Goal: Task Accomplishment & Management: Manage account settings

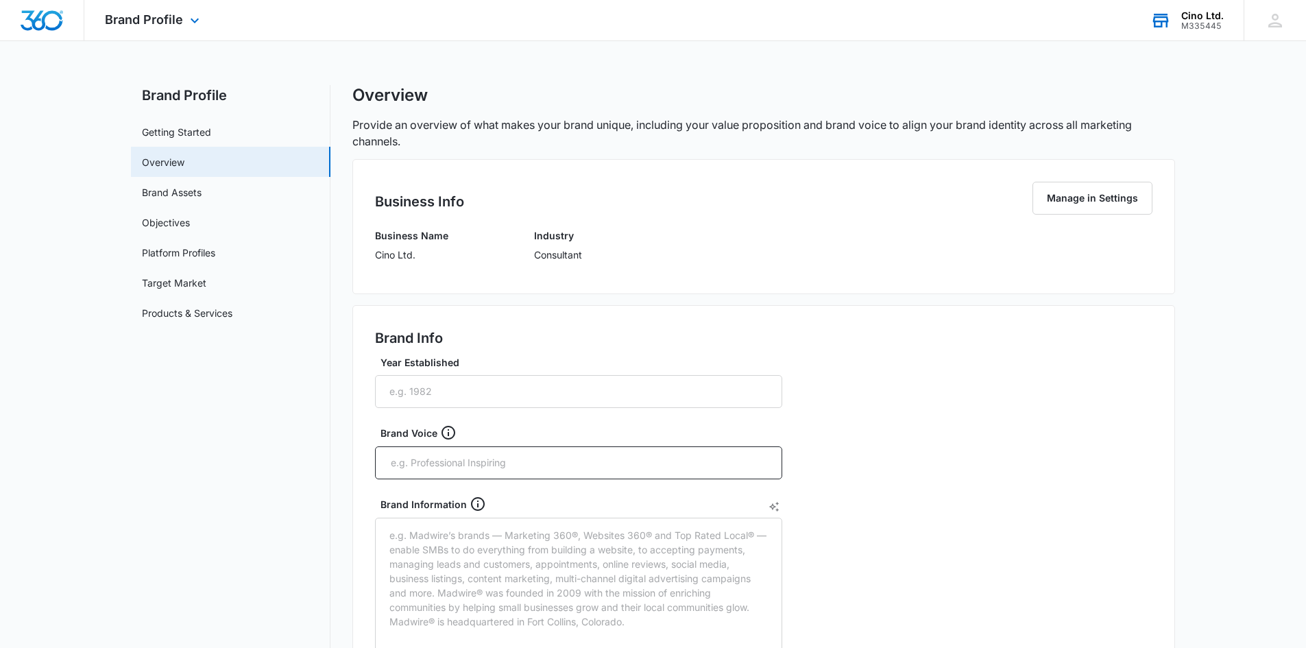
click at [1204, 21] on div "M335445" at bounding box center [1202, 26] width 42 height 10
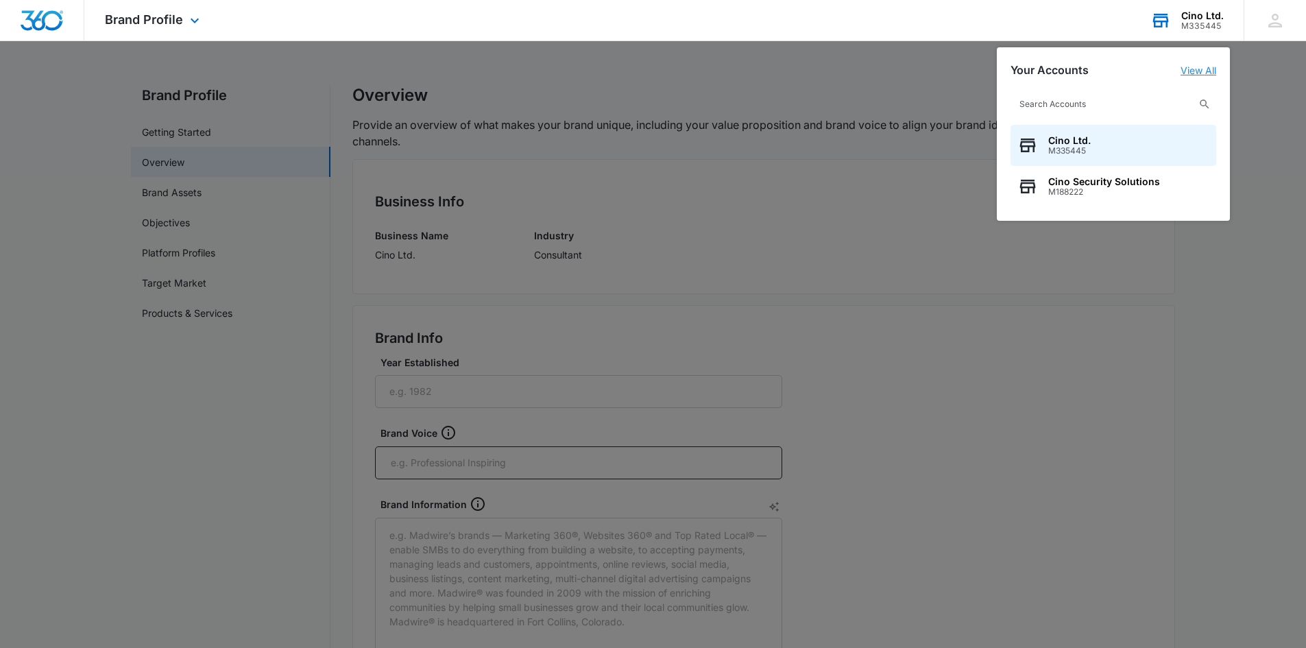
click at [1196, 66] on link "View All" at bounding box center [1198, 70] width 36 height 12
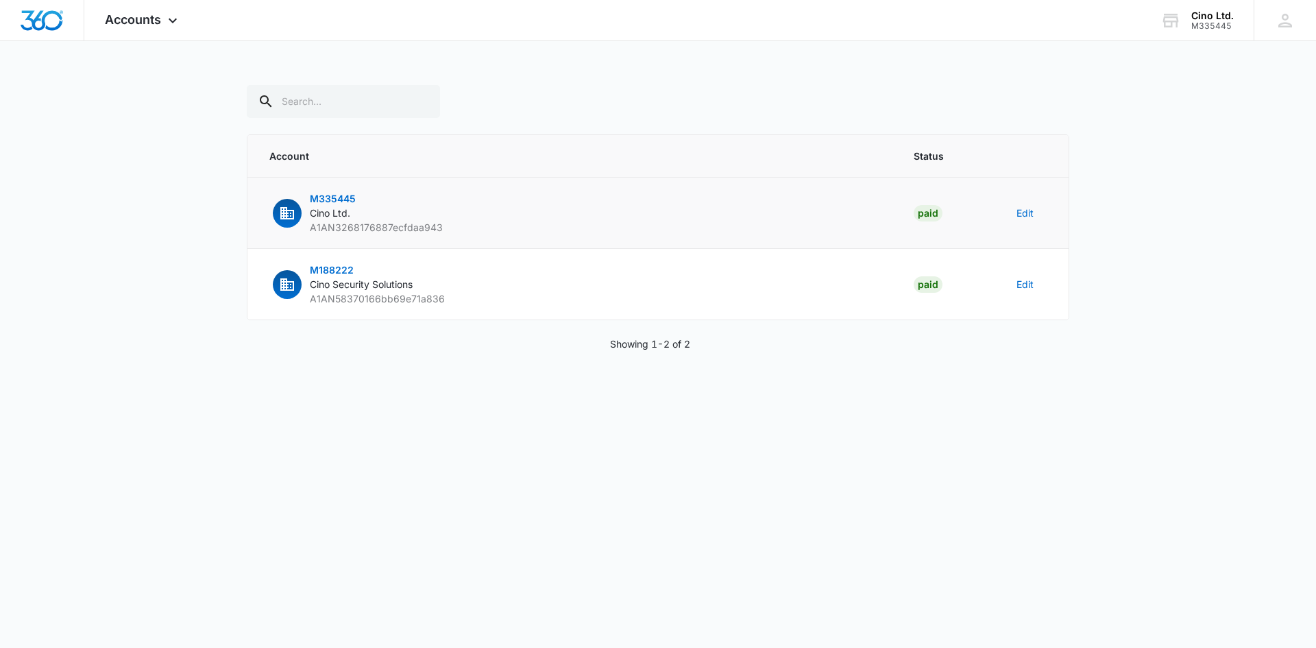
click at [334, 202] on span "M335445" at bounding box center [333, 199] width 46 height 12
click at [341, 193] on span "M335445" at bounding box center [333, 199] width 46 height 12
click at [1029, 212] on button "Edit" at bounding box center [1024, 213] width 17 height 14
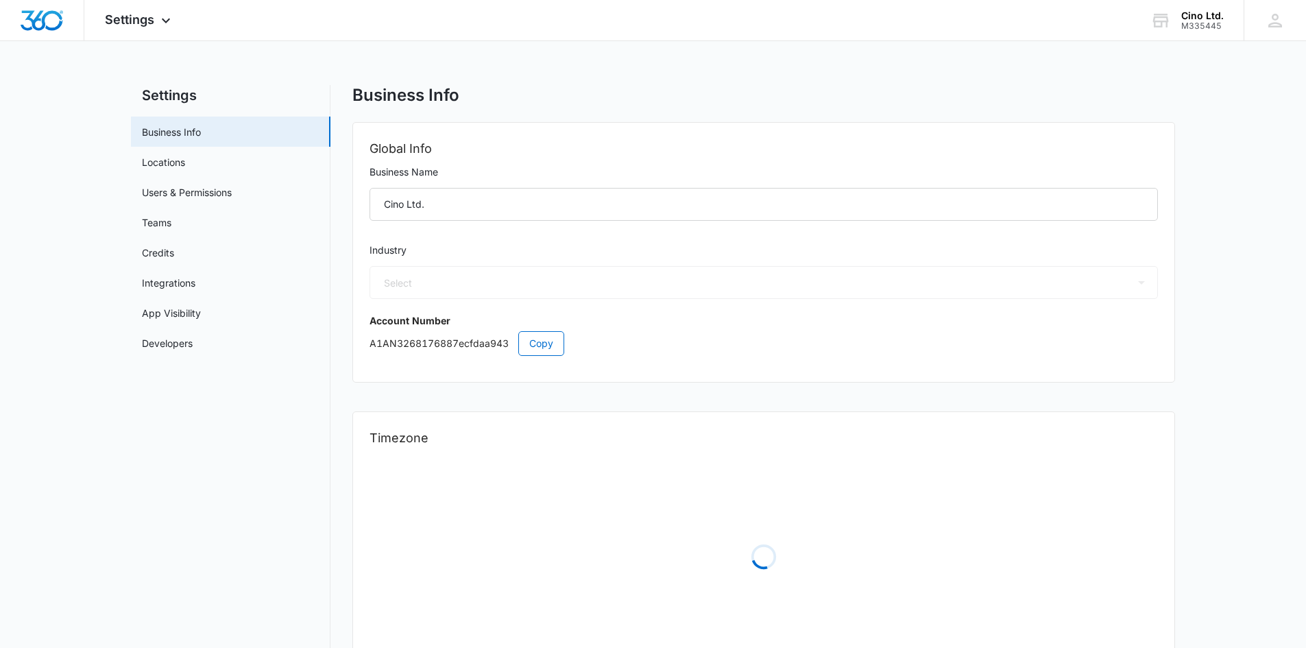
select select "32"
select select "US"
select select "America/New_York"
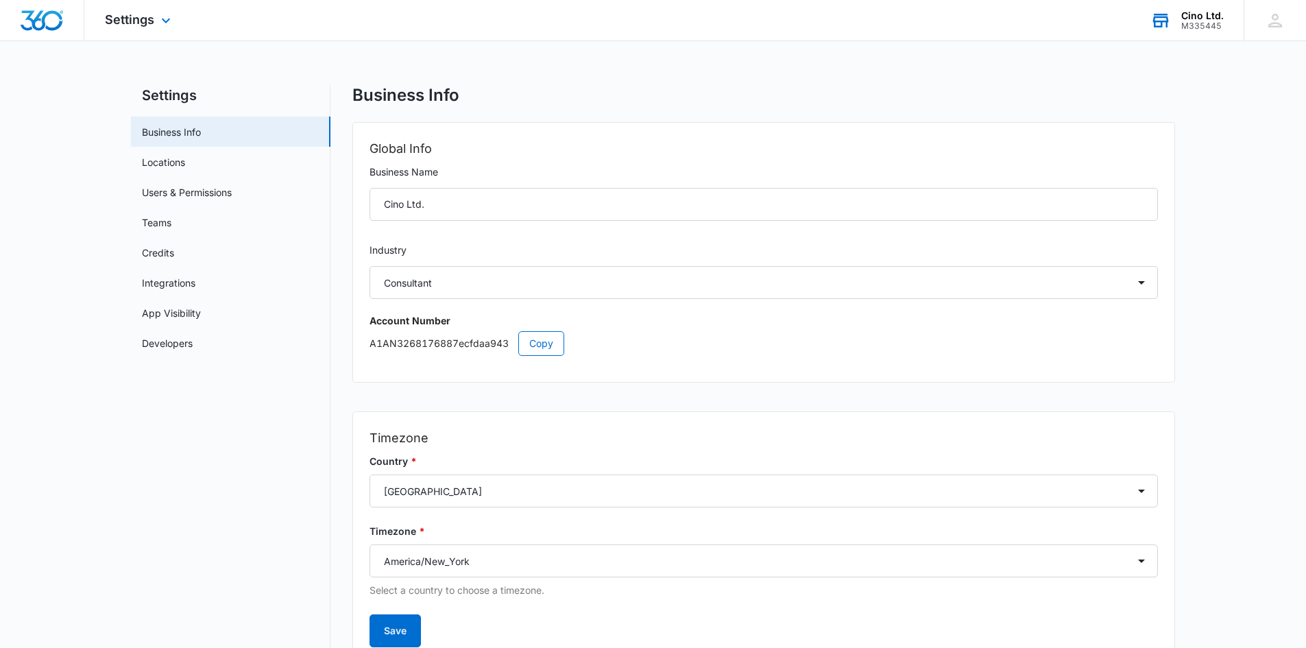
click at [1193, 21] on div "M335445" at bounding box center [1202, 26] width 42 height 10
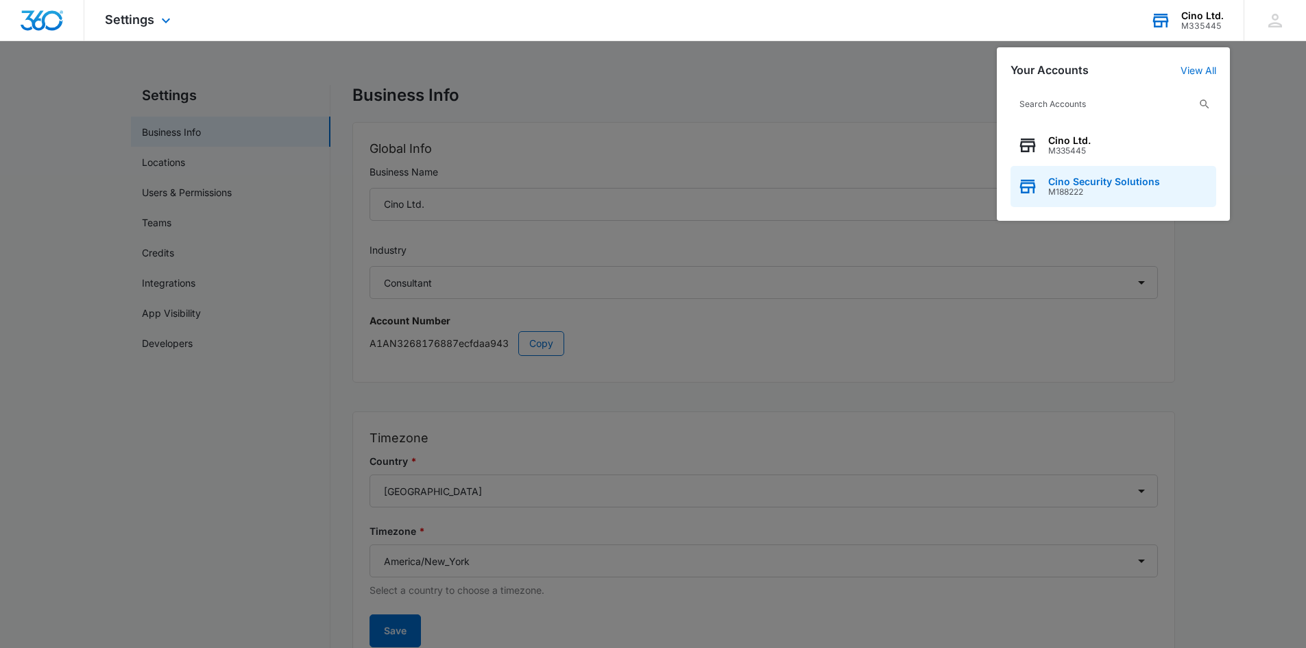
click at [1070, 180] on span "Cino Security Solutions" at bounding box center [1104, 181] width 112 height 11
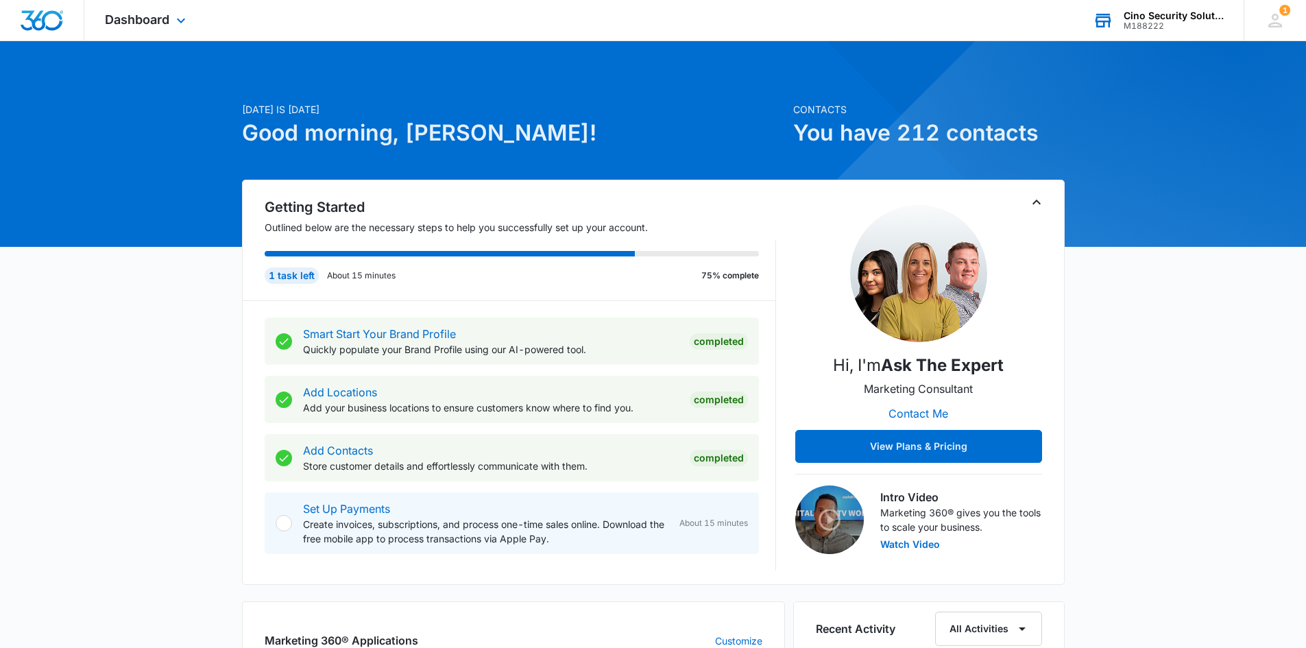
click at [1187, 17] on div "Cino Security Solutions" at bounding box center [1173, 15] width 100 height 11
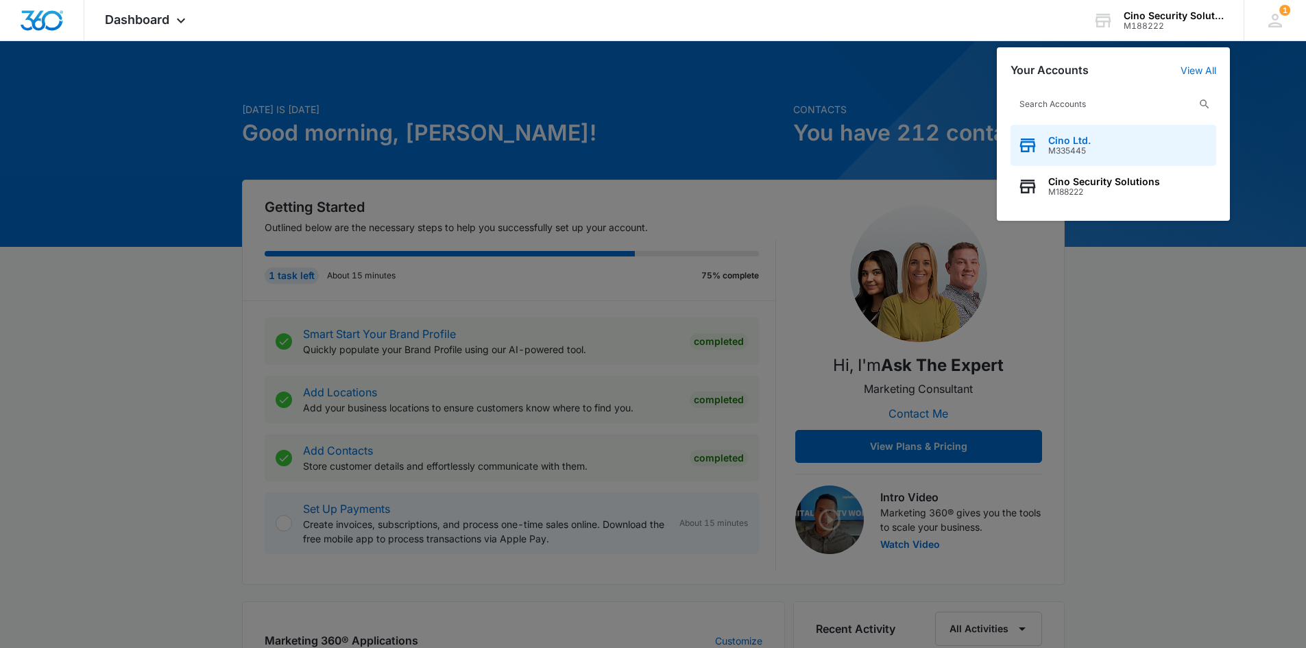
click at [1057, 133] on div "Cino Ltd. M335445" at bounding box center [1113, 145] width 206 height 41
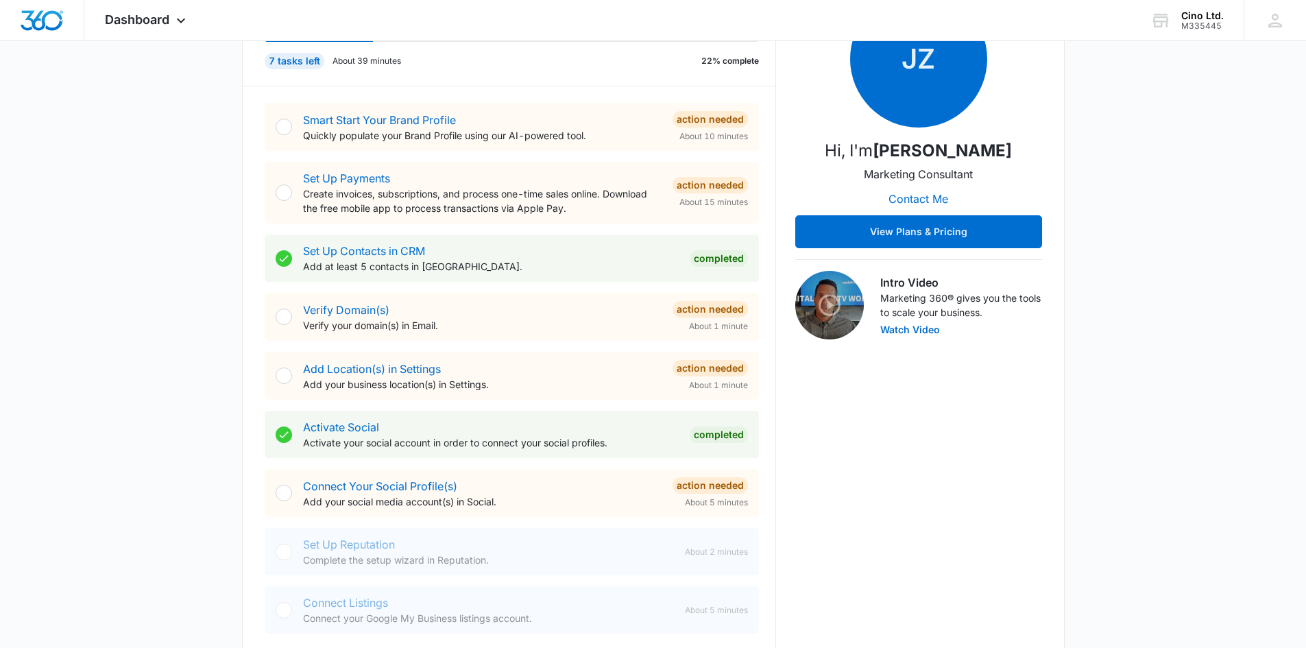
scroll to position [228, 0]
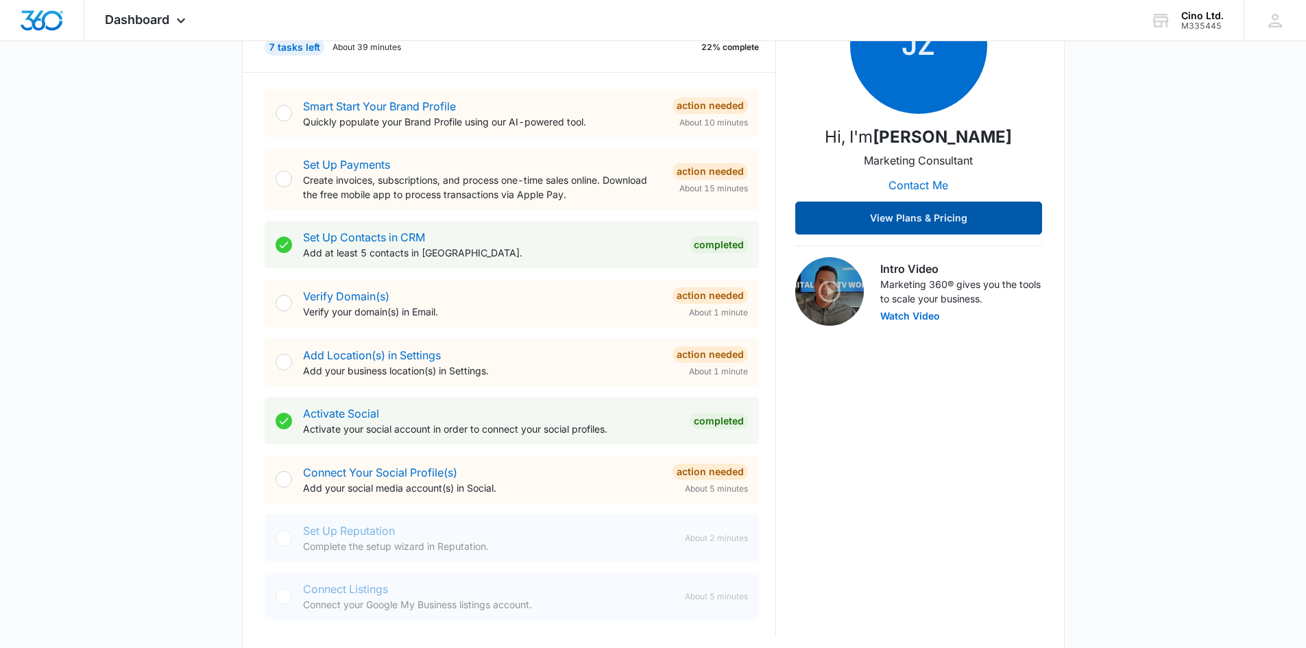
click at [939, 219] on button "View Plans & Pricing" at bounding box center [918, 217] width 247 height 33
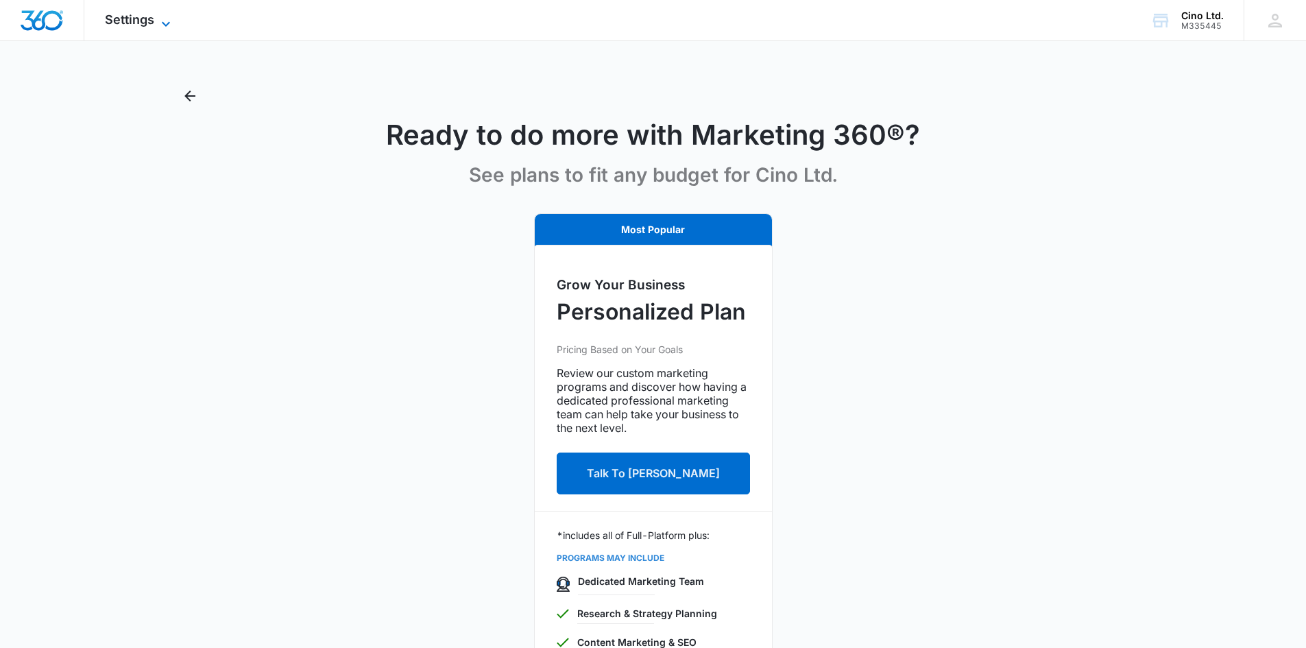
click at [167, 22] on icon at bounding box center [166, 24] width 16 height 16
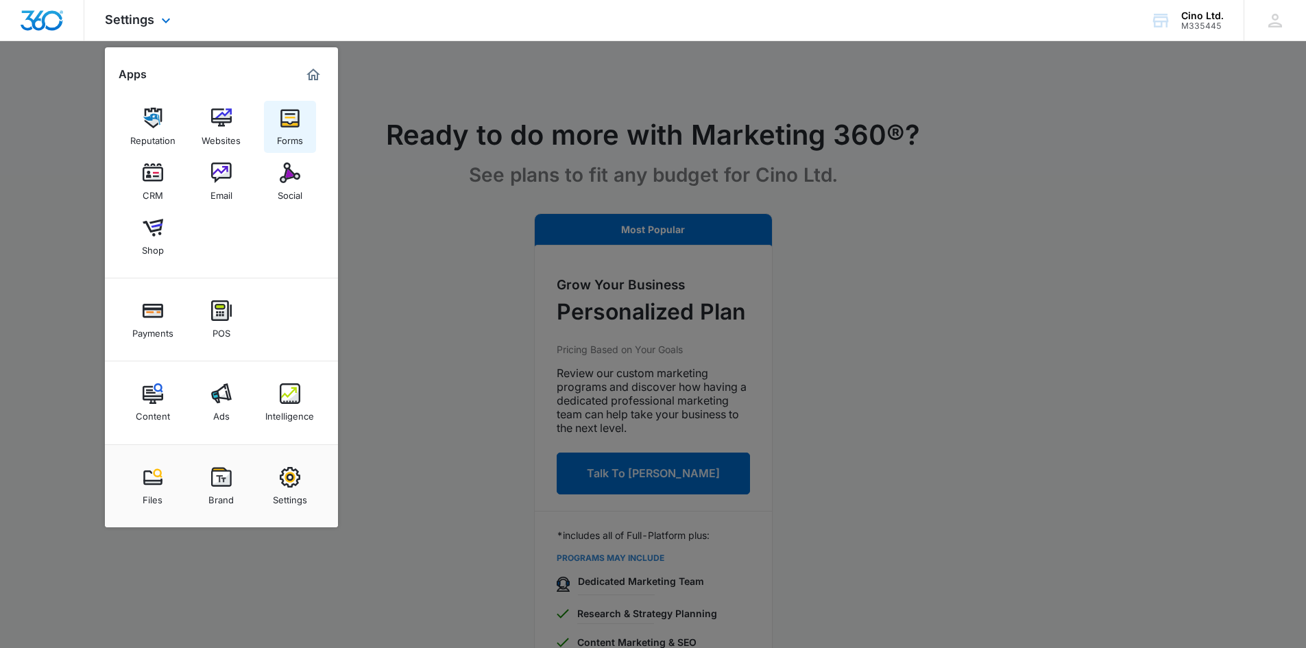
click at [295, 125] on img at bounding box center [290, 118] width 21 height 21
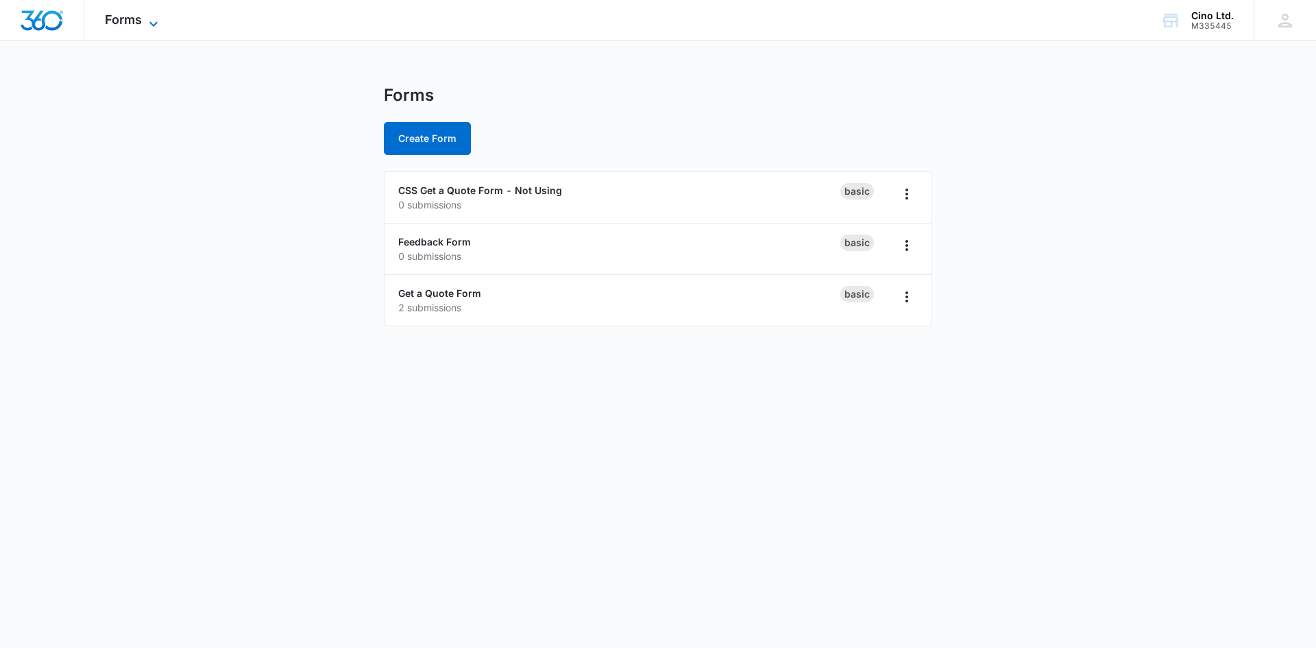
click at [154, 22] on icon at bounding box center [153, 24] width 16 height 16
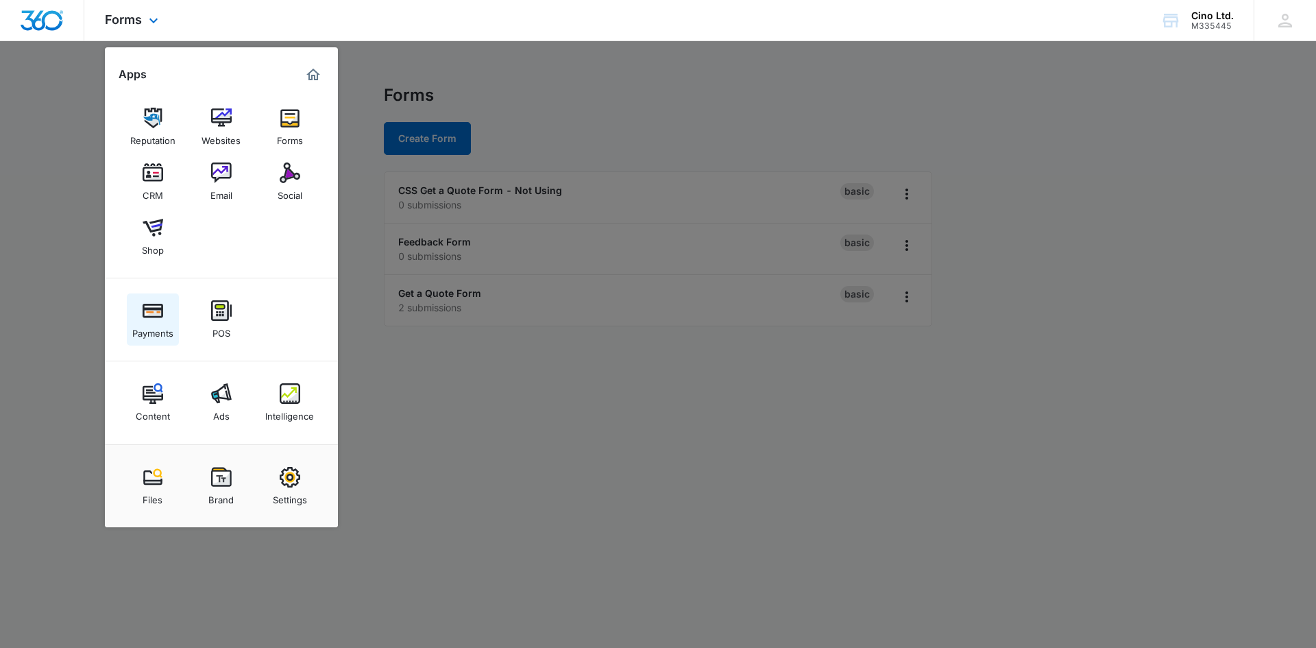
click at [158, 313] on img at bounding box center [153, 310] width 21 height 21
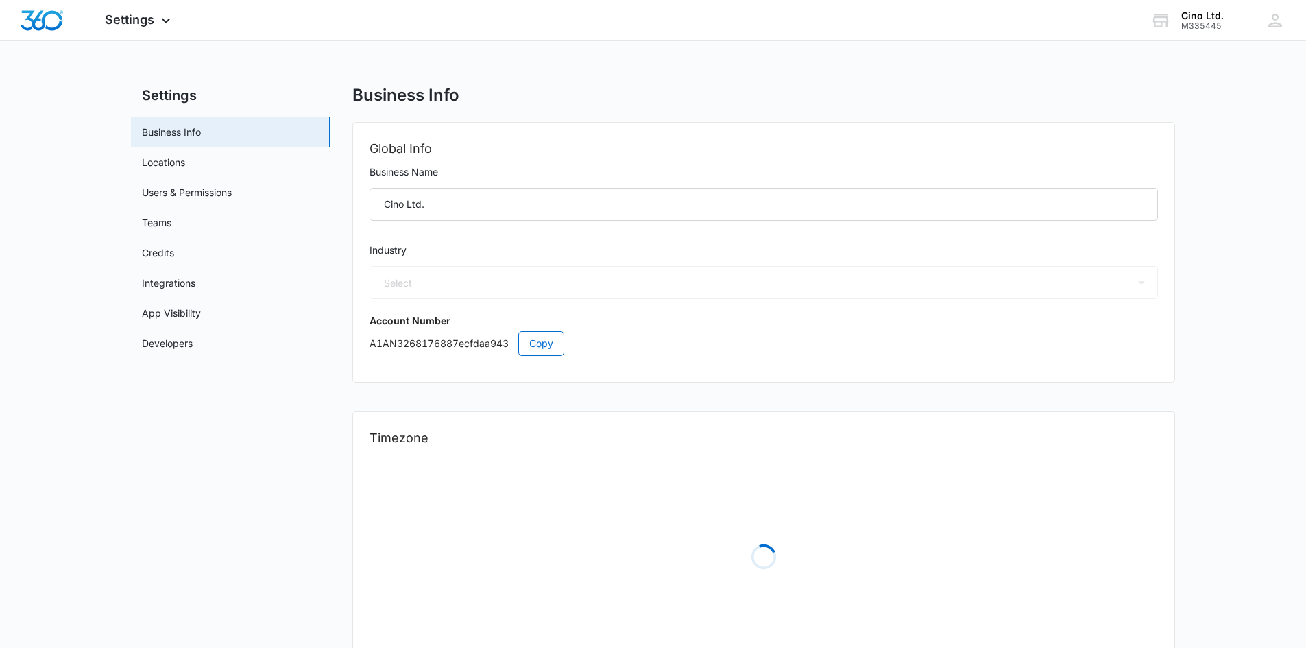
select select "32"
select select "US"
select select "America/New_York"
click at [163, 222] on link "Teams" at bounding box center [156, 222] width 29 height 14
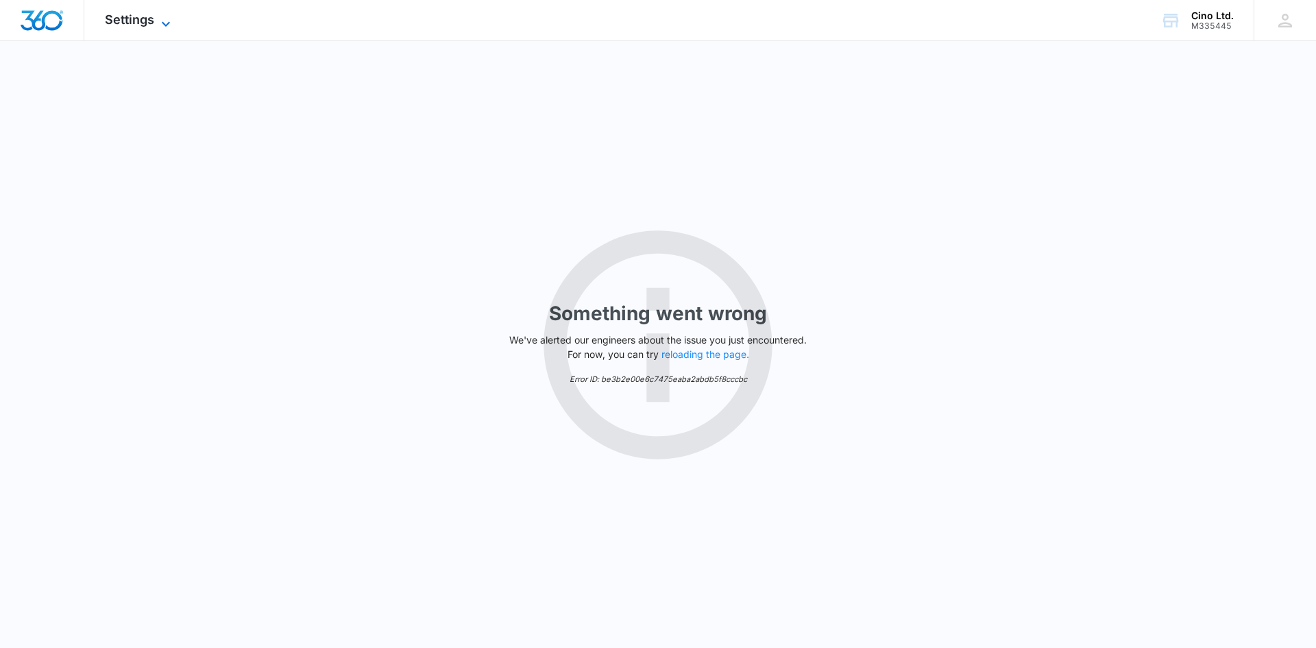
click at [165, 21] on icon at bounding box center [166, 24] width 16 height 16
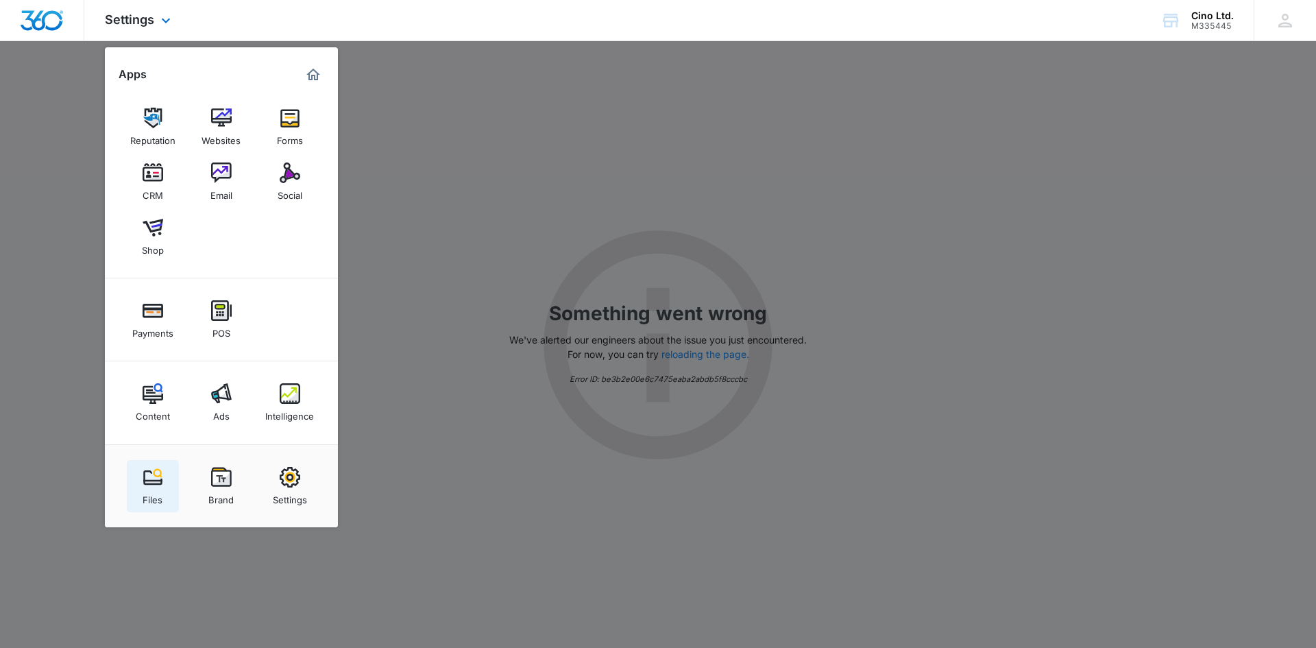
click at [152, 478] on img at bounding box center [153, 477] width 21 height 21
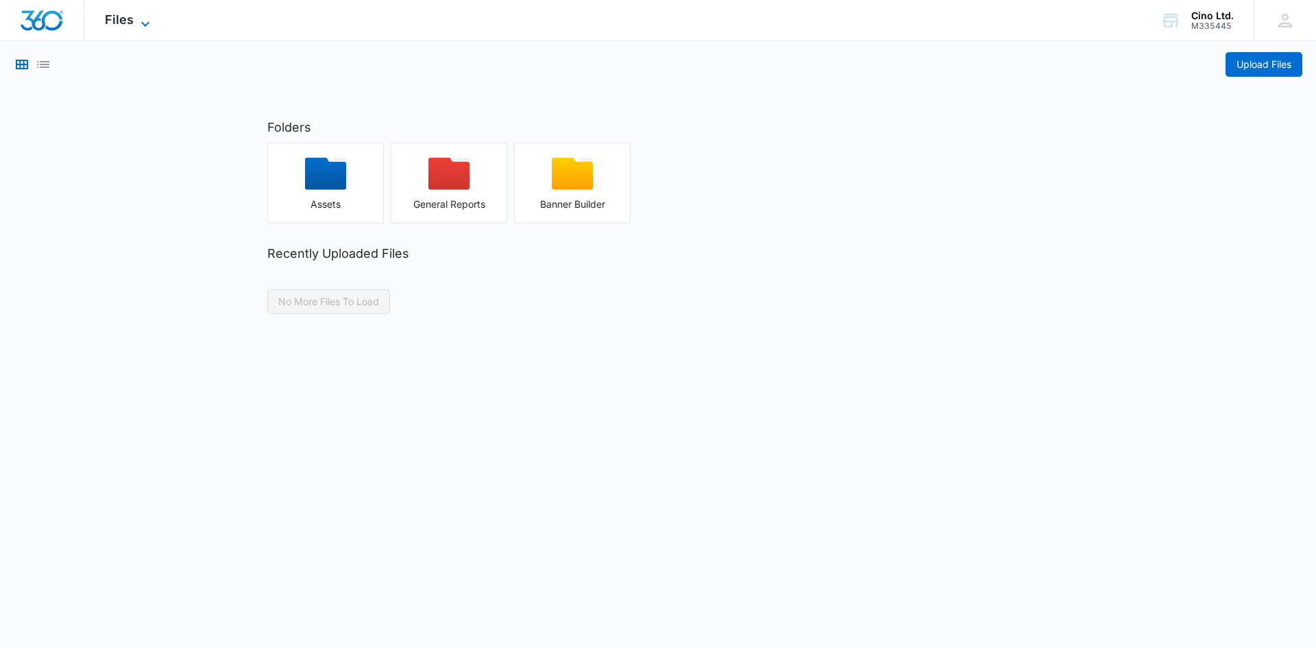
click at [142, 19] on icon at bounding box center [145, 24] width 16 height 16
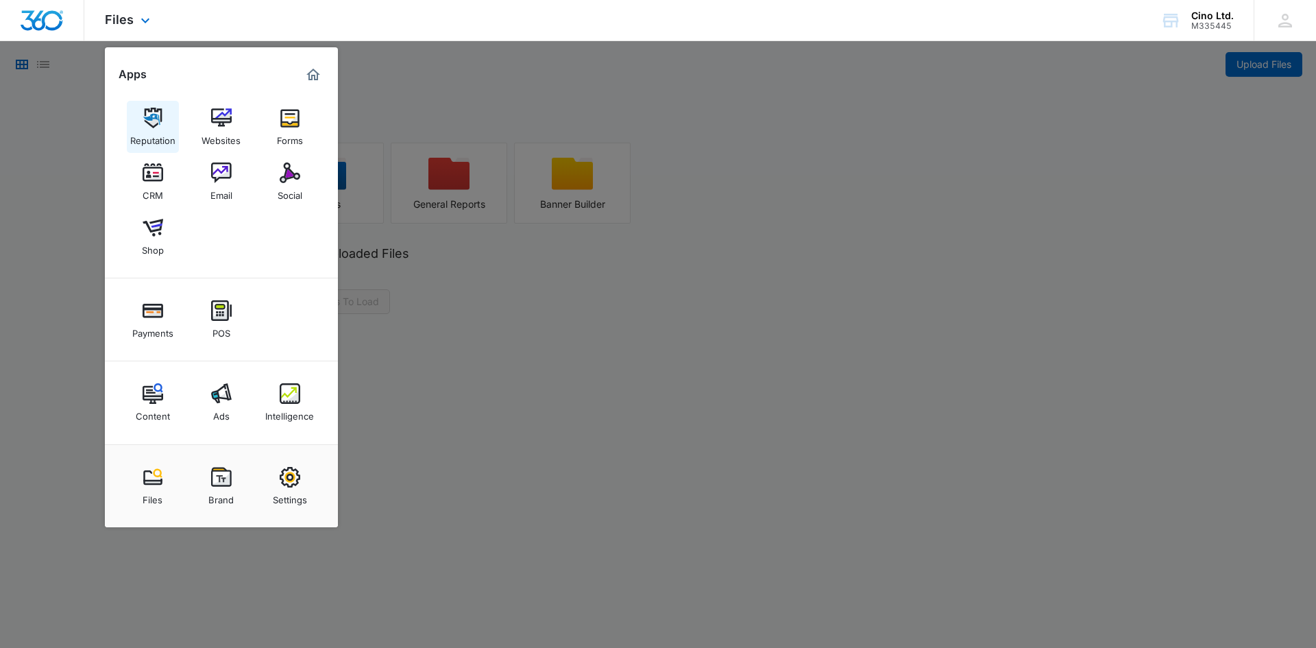
click at [155, 123] on img at bounding box center [153, 118] width 21 height 21
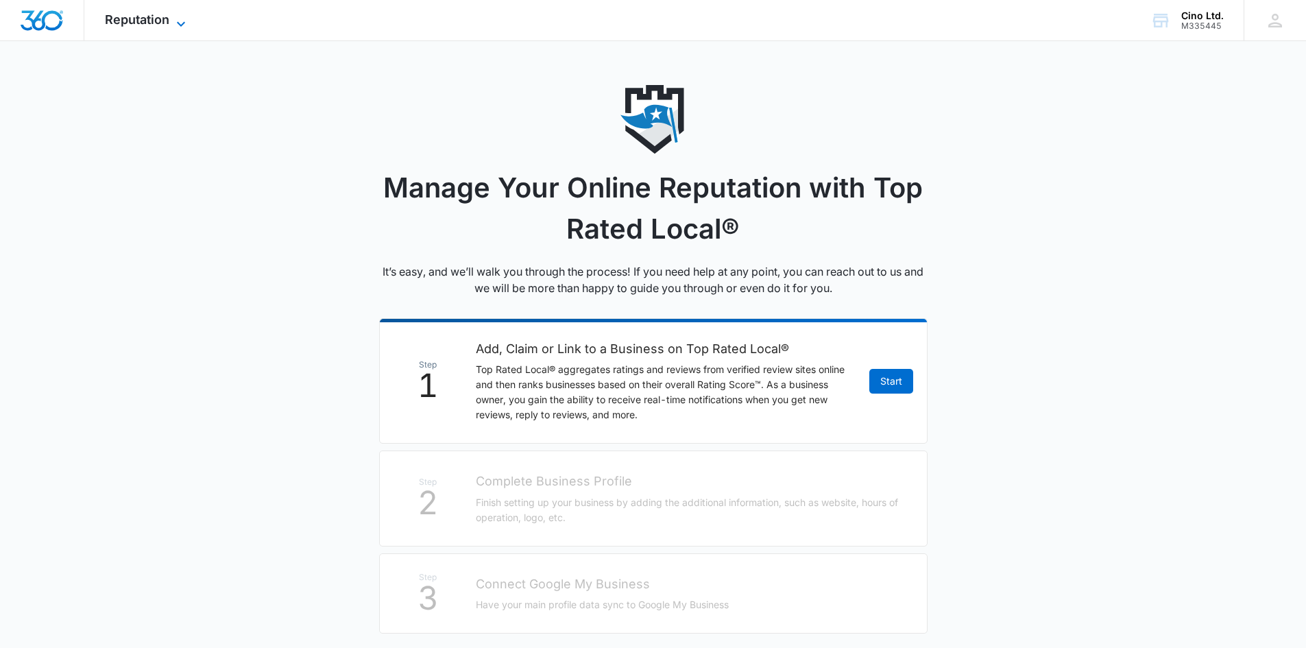
click at [180, 21] on icon at bounding box center [181, 24] width 16 height 16
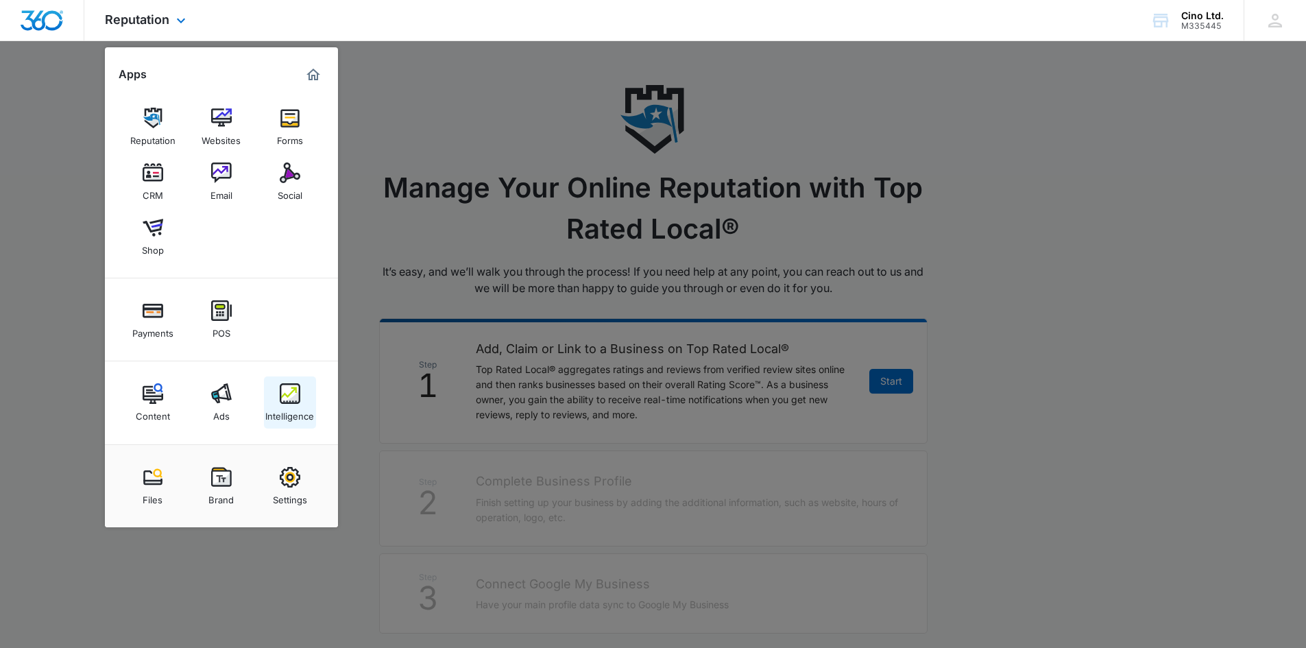
click at [286, 395] on img at bounding box center [290, 393] width 21 height 21
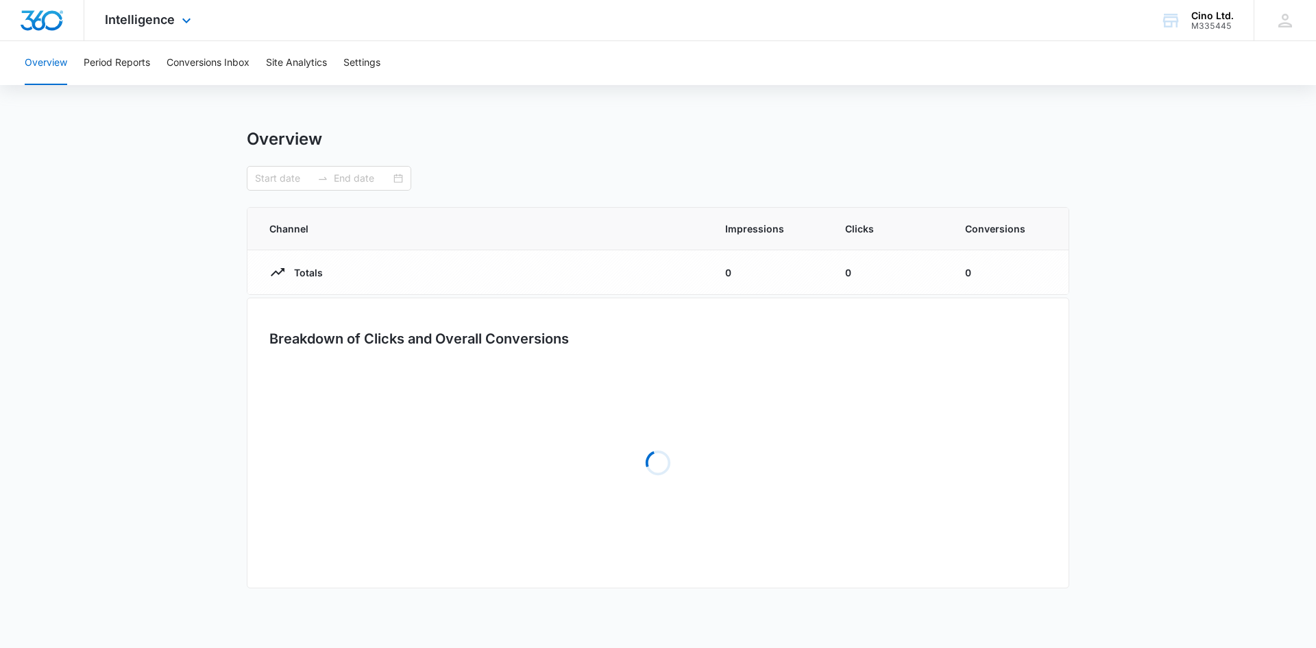
type input "[DATE]"
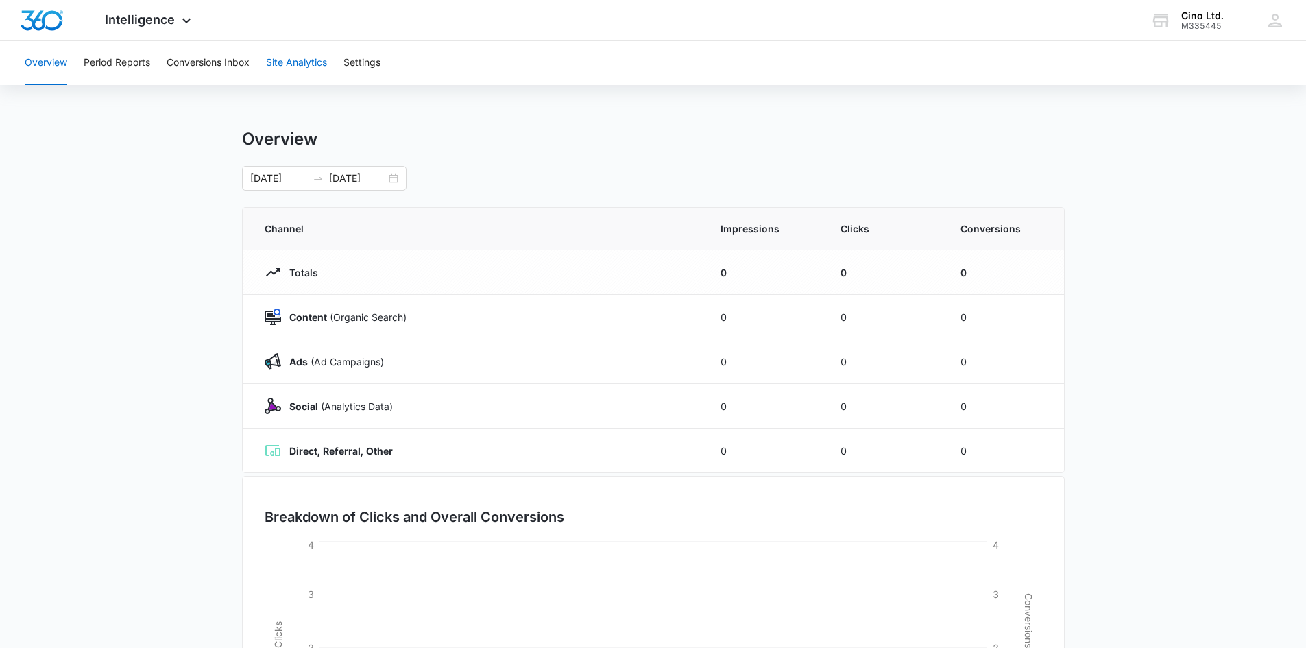
click at [293, 64] on button "Site Analytics" at bounding box center [296, 63] width 61 height 44
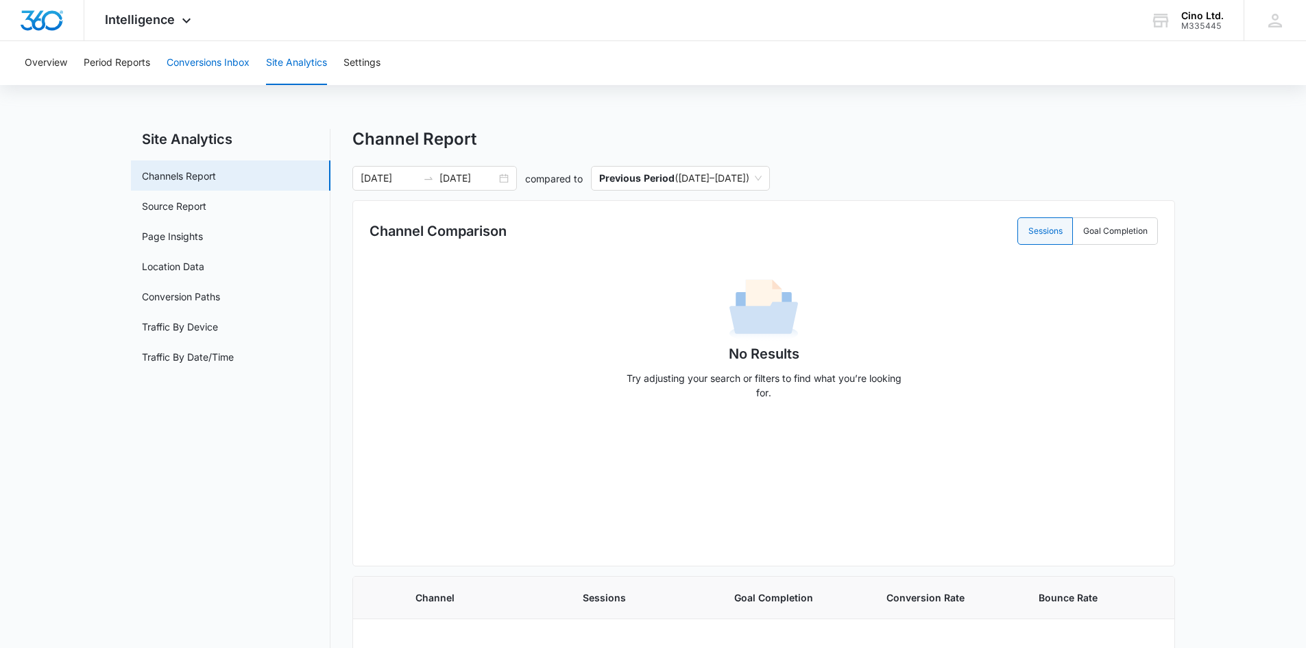
click at [218, 66] on button "Conversions Inbox" at bounding box center [208, 63] width 83 height 44
